Goal: Information Seeking & Learning: Learn about a topic

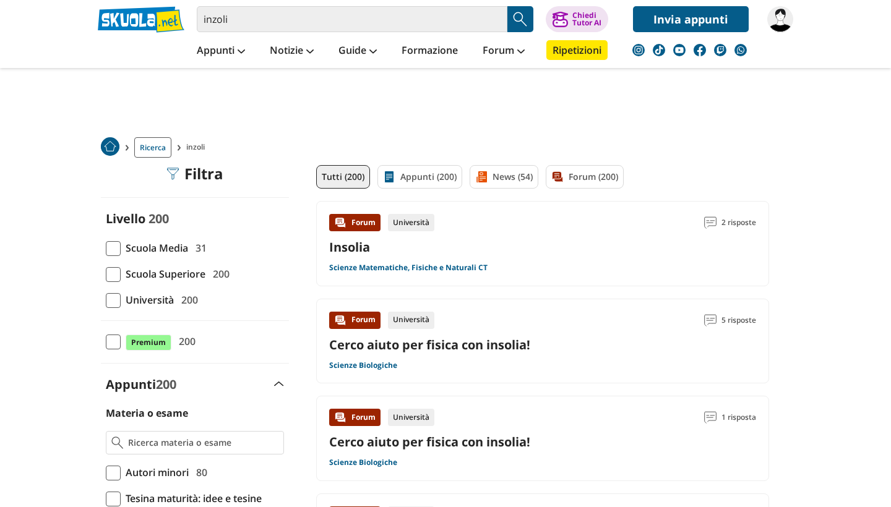
click at [307, 25] on input "inzoli" at bounding box center [352, 19] width 311 height 26
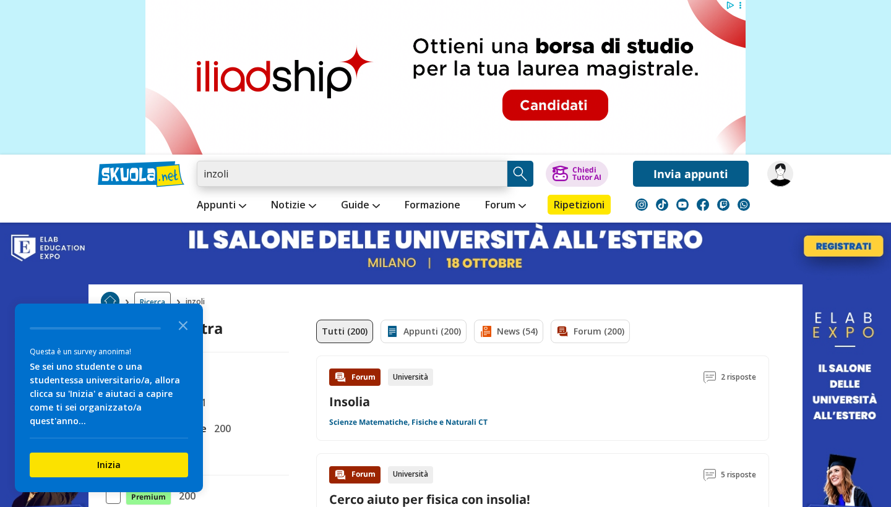
click at [343, 174] on input "inzoli" at bounding box center [352, 174] width 311 height 26
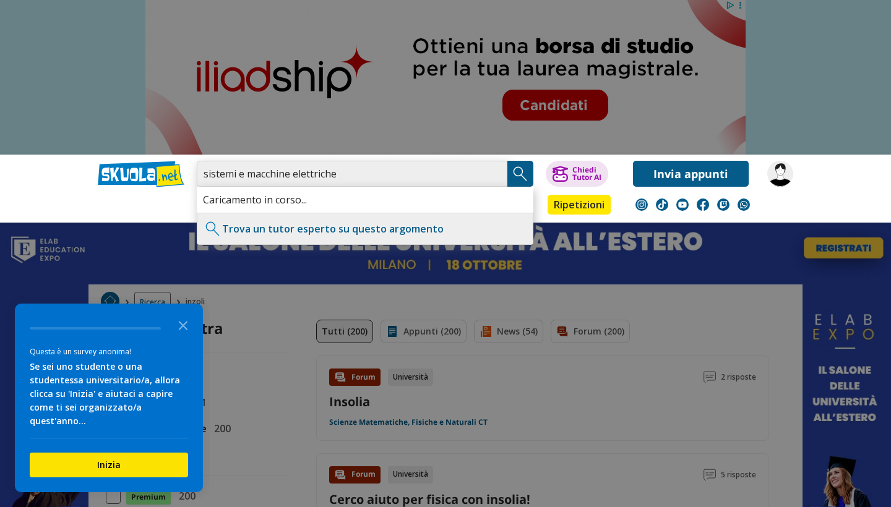
type input "sistemi e macchine elettriche"
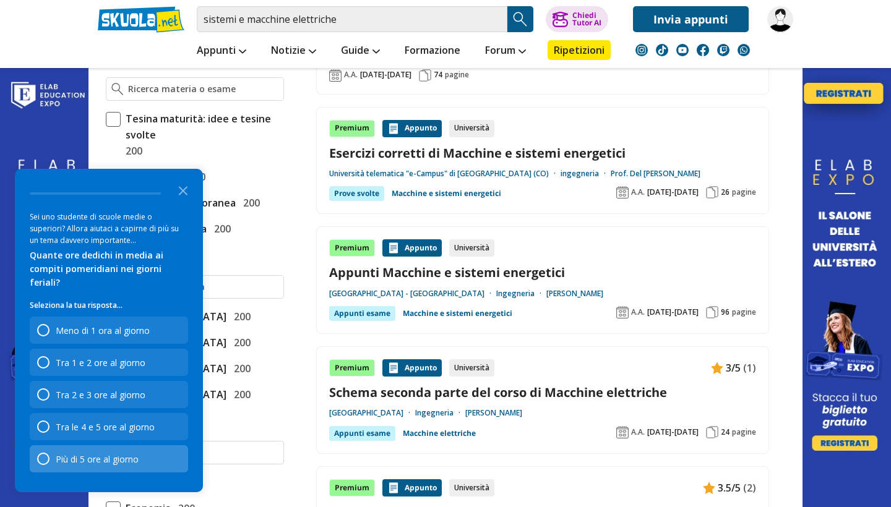
scroll to position [355, 0]
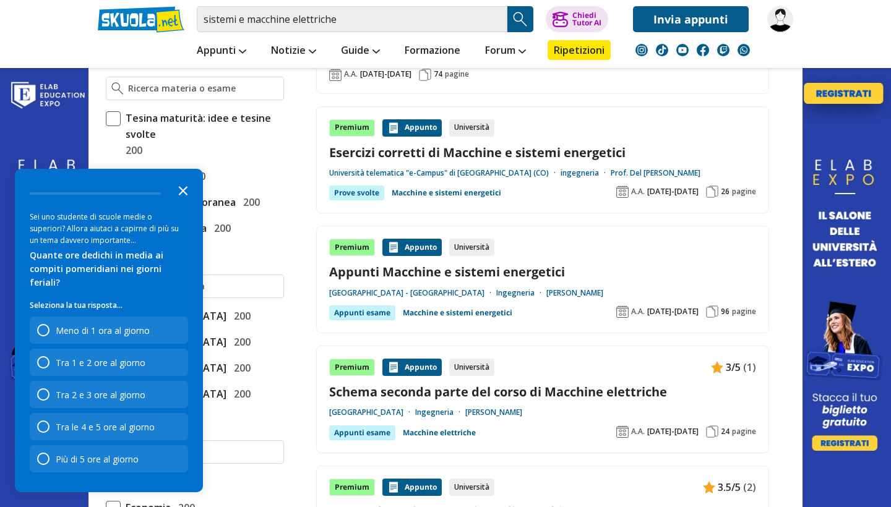
click at [189, 202] on icon "Close the survey" at bounding box center [183, 190] width 25 height 25
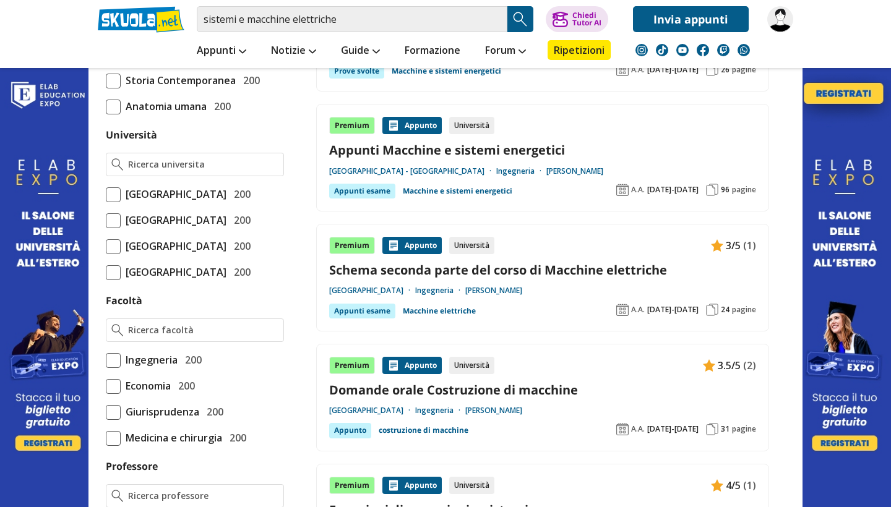
scroll to position [554, 0]
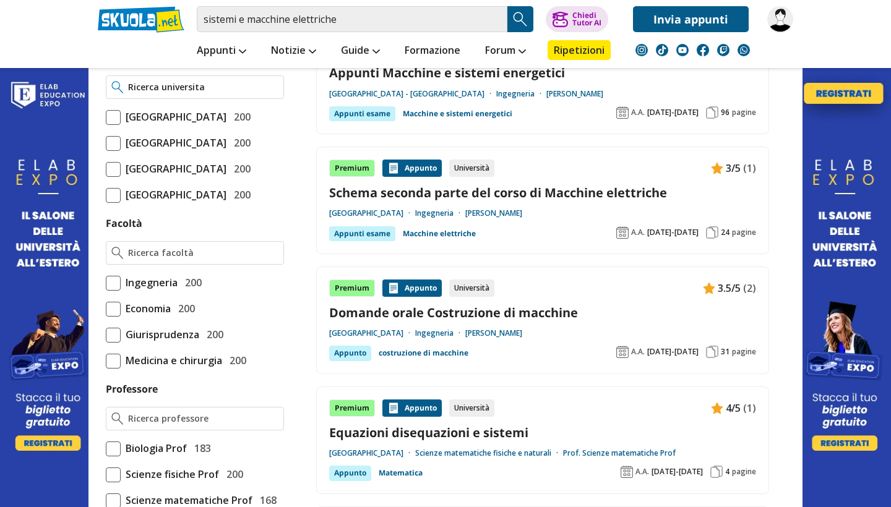
click at [233, 87] on input "Università" at bounding box center [203, 87] width 150 height 12
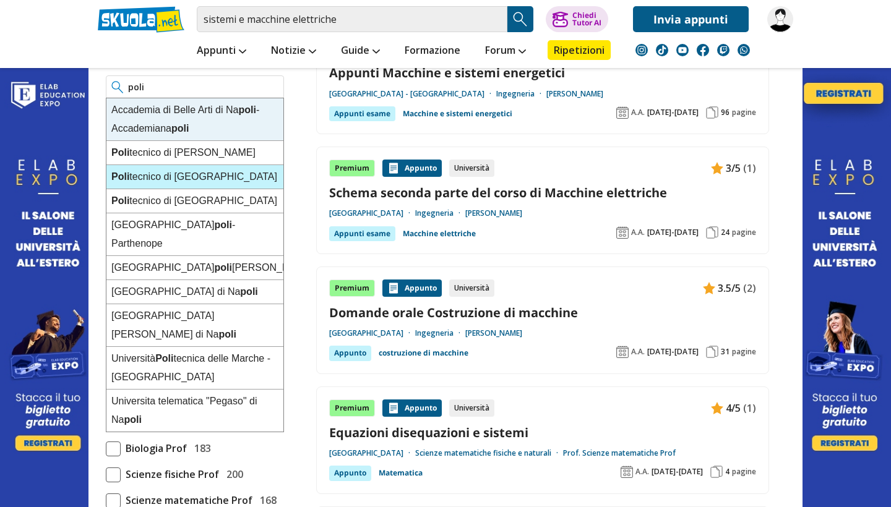
click at [190, 173] on div "Poli tecnico di Milano" at bounding box center [194, 177] width 177 height 24
type input "[GEOGRAPHIC_DATA]"
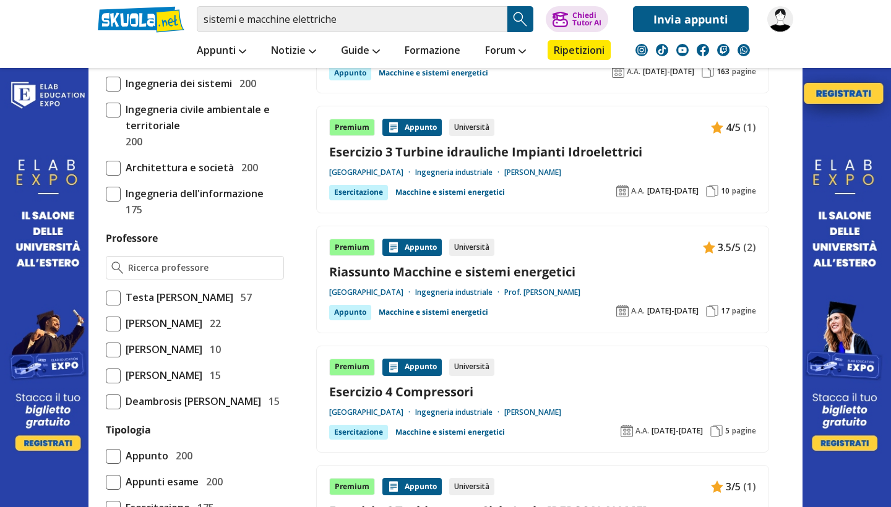
scroll to position [715, 0]
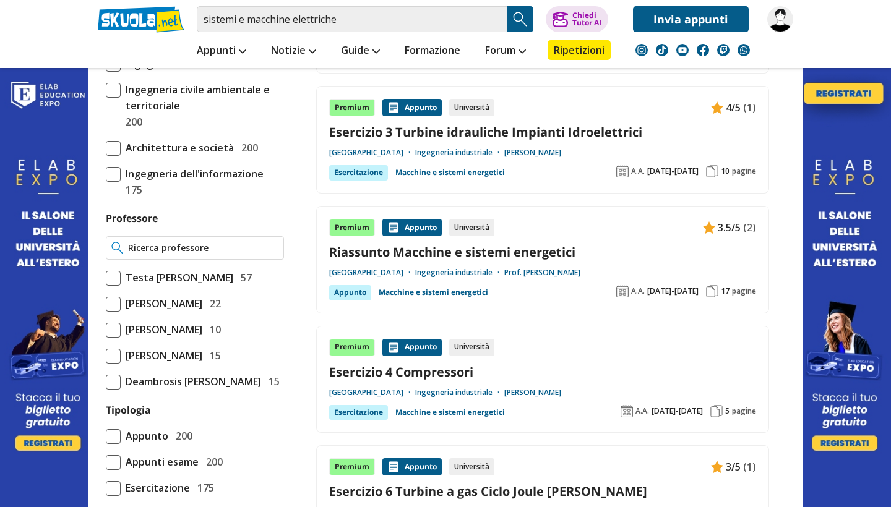
click at [231, 252] on input "Professore" at bounding box center [203, 248] width 150 height 12
drag, startPoint x: 231, startPoint y: 252, endPoint x: 208, endPoint y: 276, distance: 33.3
click at [208, 276] on div "Falabre tti [PERSON_NAME]" at bounding box center [194, 271] width 177 height 24
type input "[PERSON_NAME]"
